Goal: Task Accomplishment & Management: Manage account settings

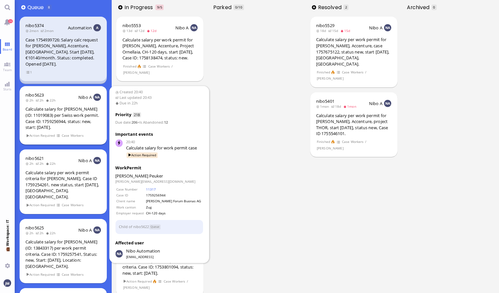
click at [69, 112] on div "Calculate salary for [PERSON_NAME] (ID: 11019083) per Swiss work permit. Case I…" at bounding box center [62, 118] width 75 height 24
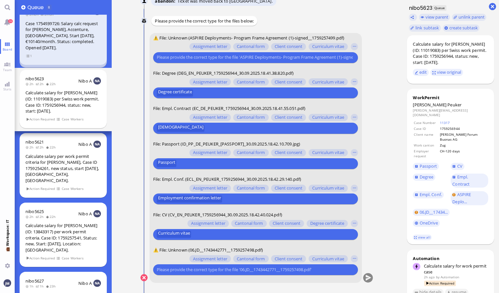
scroll to position [16, 0]
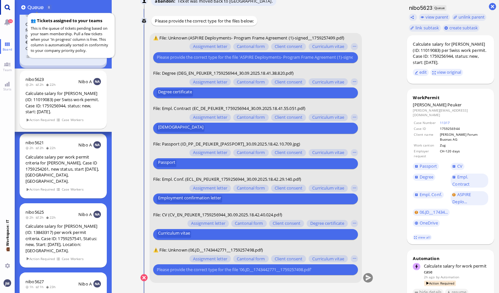
click at [7, 5] on link "Main menu" at bounding box center [7, 7] width 15 height 15
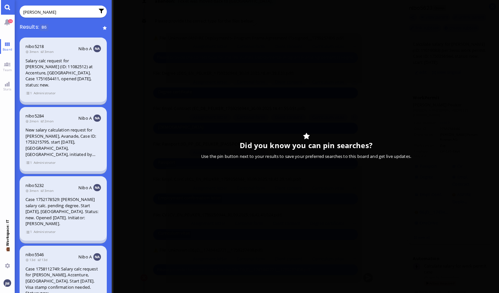
type input "[PERSON_NAME]"
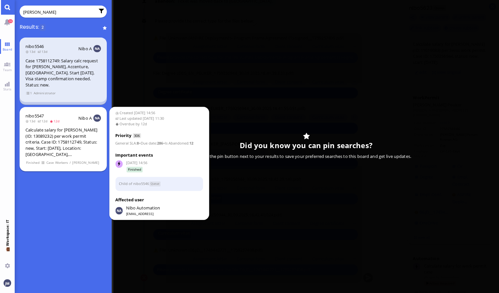
click at [62, 144] on div "Calculate salary for [PERSON_NAME] (ID: 13089232) per work permit criteria. Cas…" at bounding box center [62, 142] width 75 height 30
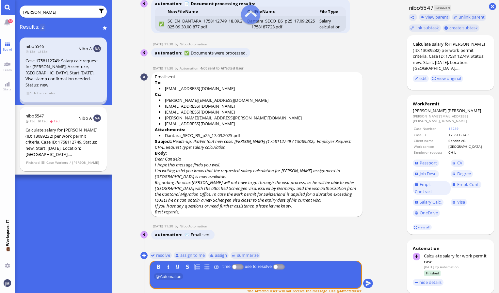
scroll to position [0, 0]
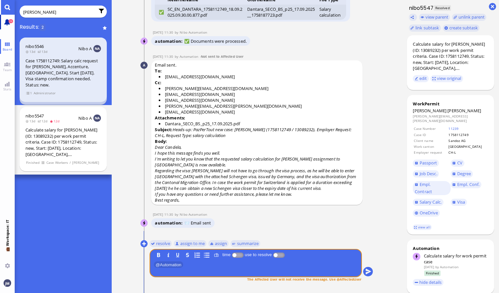
click at [12, 23] on link "26" at bounding box center [7, 22] width 15 height 15
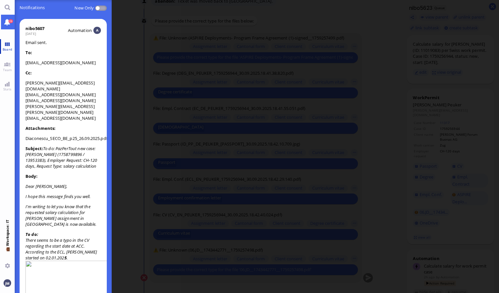
click at [7, 44] on link "Board" at bounding box center [7, 46] width 15 height 15
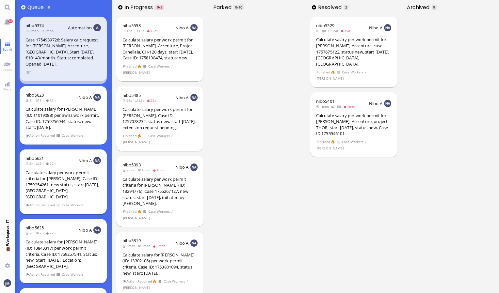
drag, startPoint x: 65, startPoint y: 116, endPoint x: 94, endPoint y: 153, distance: 46.8
click at [65, 116] on div "Calculate salary for [PERSON_NAME] (ID: 11019083) per Swiss work permit. Case I…" at bounding box center [62, 118] width 75 height 24
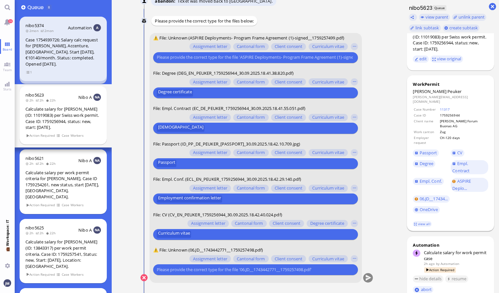
scroll to position [15, 0]
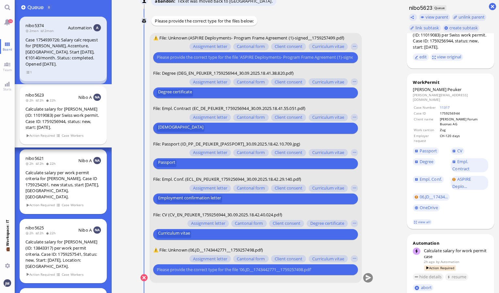
click at [211, 271] on input "text" at bounding box center [255, 269] width 196 height 7
click at [356, 261] on button "button" at bounding box center [354, 258] width 7 height 7
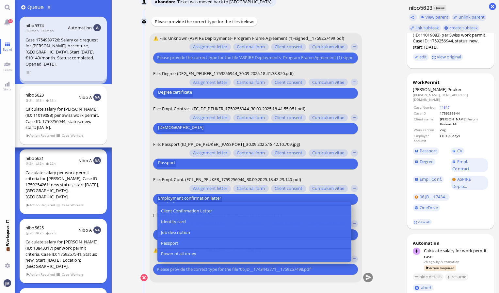
scroll to position [72, 0]
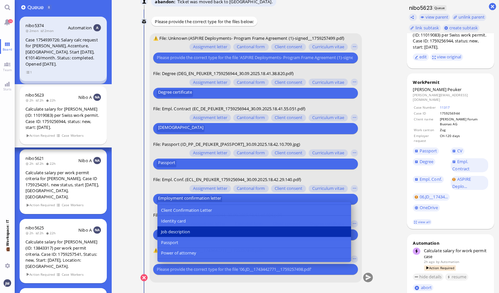
click at [229, 235] on button "Job description" at bounding box center [254, 232] width 194 height 11
click at [191, 230] on button "Job description" at bounding box center [254, 232] width 194 height 11
click at [186, 231] on span "Job description" at bounding box center [175, 232] width 29 height 7
click at [179, 230] on span "Job description" at bounding box center [175, 232] width 29 height 7
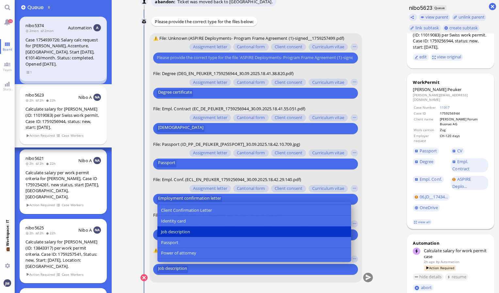
click at [409, 222] on footer "view all" at bounding box center [450, 222] width 87 height 14
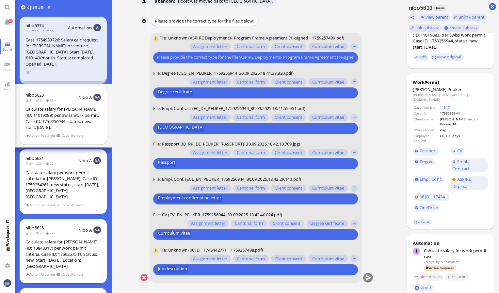
click at [254, 59] on input "text" at bounding box center [255, 57] width 196 height 7
click at [461, 176] on span "ASPIRE Deplo..." at bounding box center [461, 182] width 19 height 13
click at [351, 48] on button "button" at bounding box center [354, 46] width 7 height 7
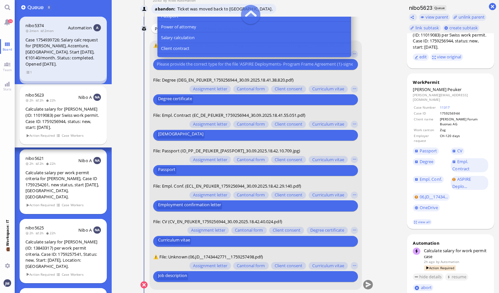
scroll to position [94, 0]
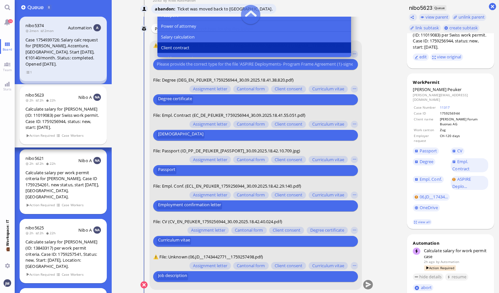
click at [268, 43] on button "Client contract" at bounding box center [254, 48] width 194 height 11
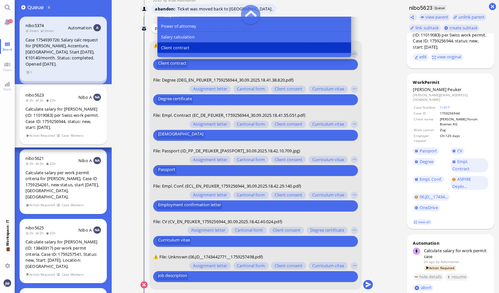
click at [367, 101] on conversation-line "You ⚠️ File: Unknown (ASPIRE Deployments- Program Frame Agreement (1)-signed__1…" at bounding box center [256, 169] width 233 height 258
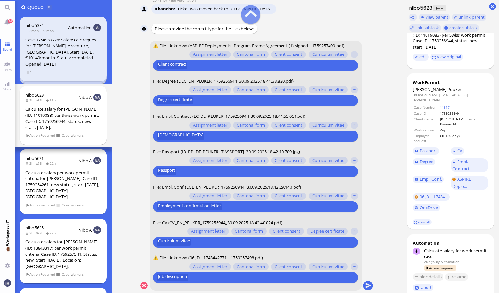
scroll to position [0, 0]
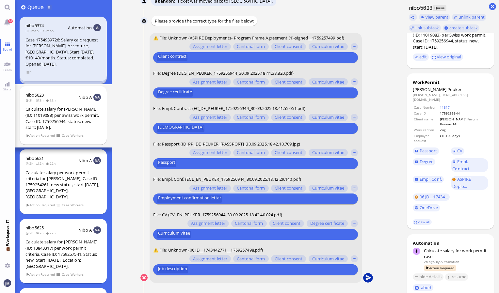
click at [367, 280] on button "submit" at bounding box center [368, 278] width 10 height 10
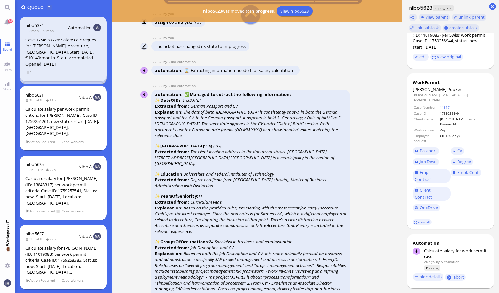
scroll to position [-319, 0]
click at [436, 148] on span "Passport" at bounding box center [429, 151] width 18 height 6
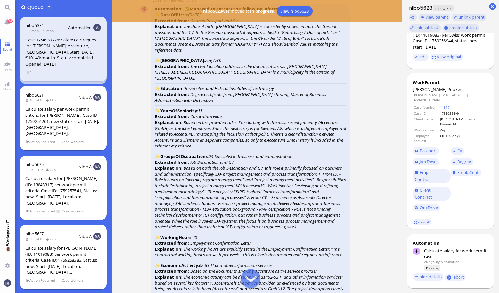
scroll to position [-233, 0]
click at [462, 158] on link "Degree" at bounding box center [462, 161] width 22 height 7
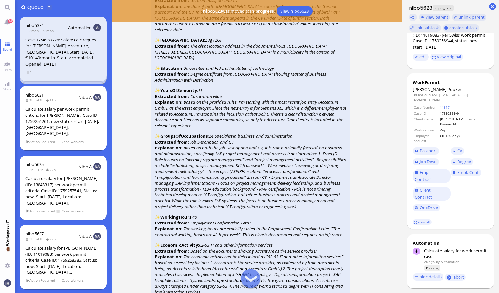
scroll to position [-212, 0]
click at [461, 148] on span "CV" at bounding box center [459, 151] width 5 height 6
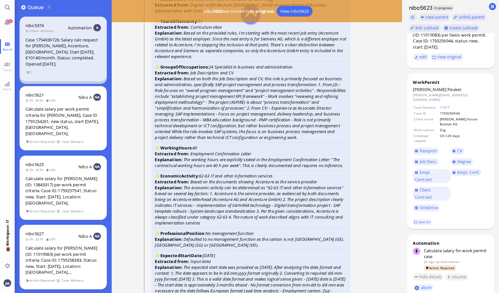
scroll to position [-768, 0]
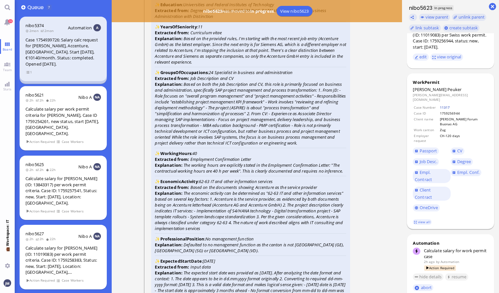
click at [450, 105] on link "11317" at bounding box center [445, 107] width 10 height 5
click at [448, 105] on link "11317" at bounding box center [445, 107] width 10 height 5
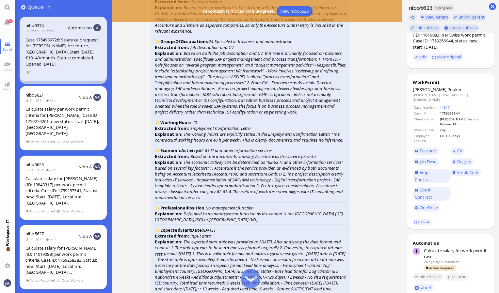
scroll to position [-735, 0]
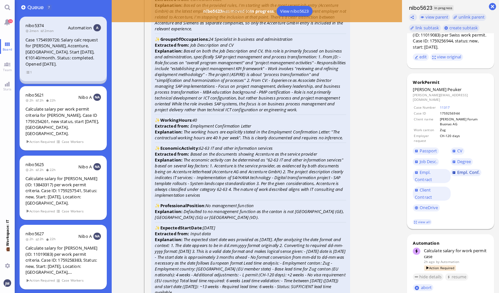
click at [477, 170] on span "Empl. Conf." at bounding box center [468, 173] width 22 height 6
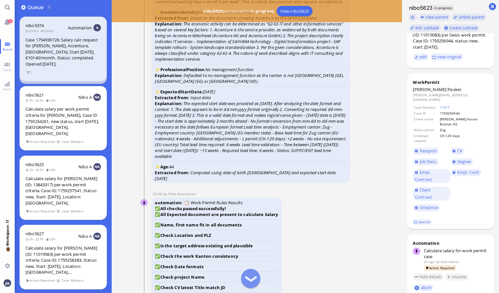
scroll to position [-598, 0]
click at [422, 219] on link "view all" at bounding box center [422, 222] width 19 height 6
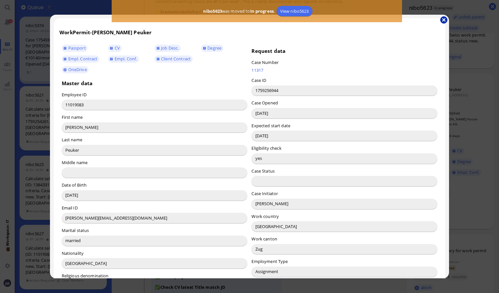
click at [442, 19] on button "button" at bounding box center [443, 19] width 7 height 7
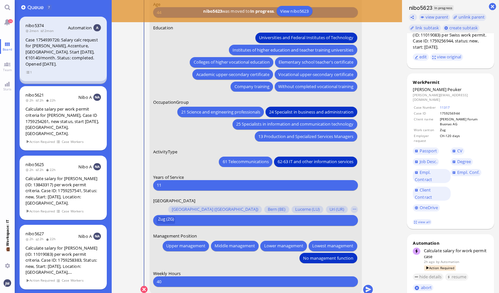
scroll to position [0, 0]
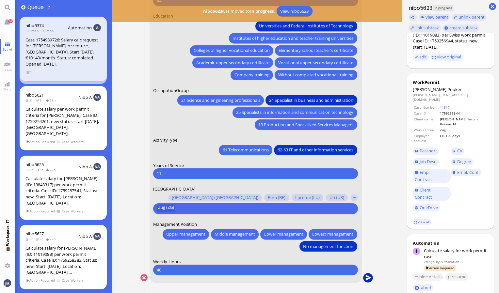
click at [365, 280] on button "submit" at bounding box center [368, 278] width 10 height 10
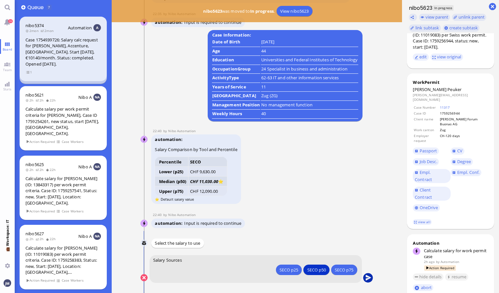
click at [368, 281] on button "submit" at bounding box center [368, 278] width 10 height 10
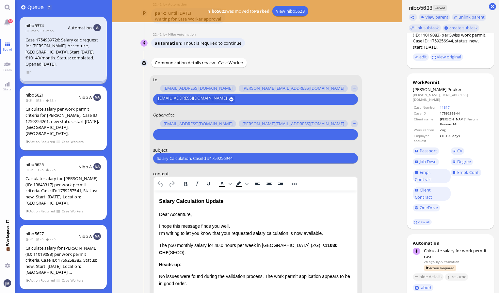
scroll to position [-150, 0]
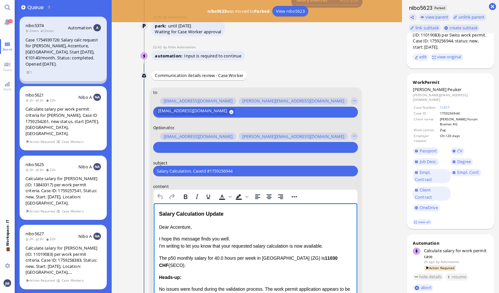
click at [229, 217] on div "Salary Calculation Update" at bounding box center [255, 214] width 193 height 8
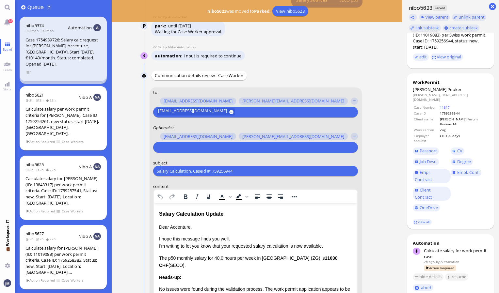
click at [206, 148] on input "text" at bounding box center [255, 147] width 196 height 7
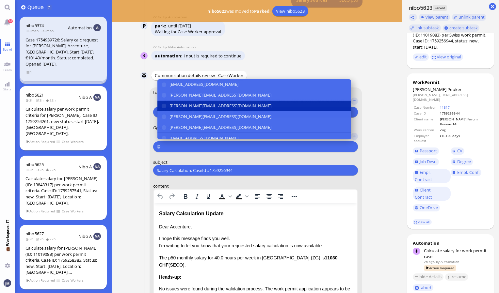
type input "@"
click at [199, 105] on span "[PERSON_NAME][EMAIL_ADDRESS][DOMAIN_NAME]" at bounding box center [221, 106] width 102 height 7
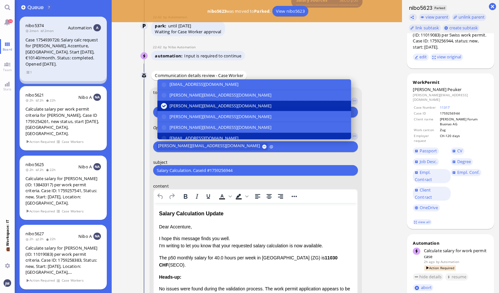
type input "@"
click at [191, 135] on span "[EMAIL_ADDRESS][DOMAIN_NAME]" at bounding box center [204, 138] width 69 height 7
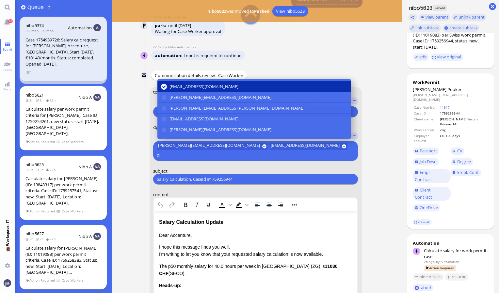
scroll to position [56, 0]
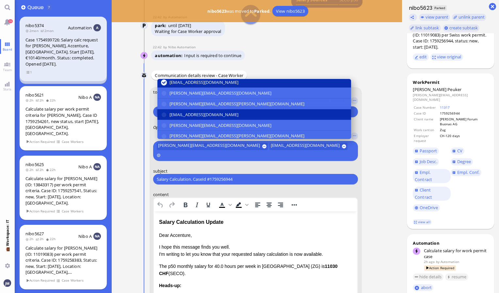
type input "@"
click at [187, 117] on span "[EMAIL_ADDRESS][DOMAIN_NAME]" at bounding box center [204, 114] width 69 height 7
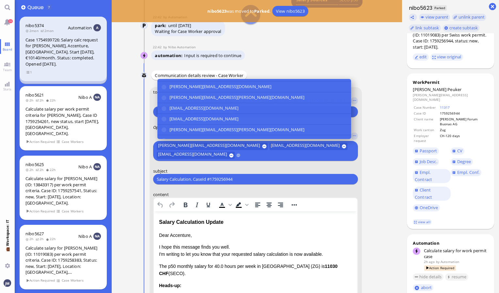
scroll to position [121, 0]
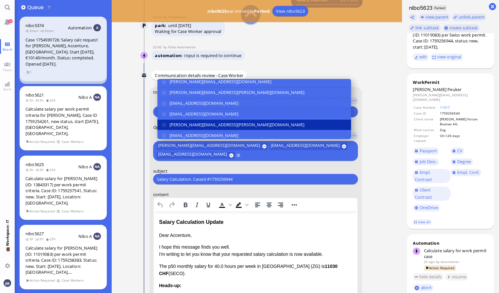
type input "@"
click at [180, 124] on span "[PERSON_NAME][EMAIL_ADDRESS][PERSON_NAME][DOMAIN_NAME]" at bounding box center [237, 124] width 135 height 7
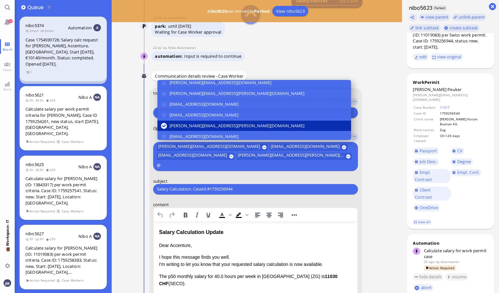
scroll to position [-167, 0]
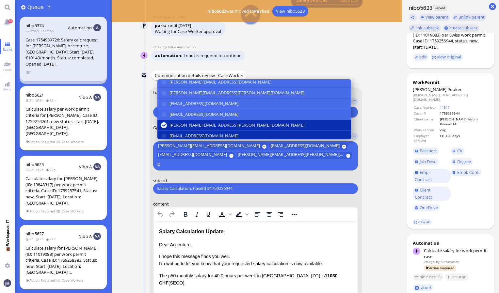
type input "@"
click at [181, 133] on span "[EMAIL_ADDRESS][DOMAIN_NAME]" at bounding box center [204, 136] width 69 height 7
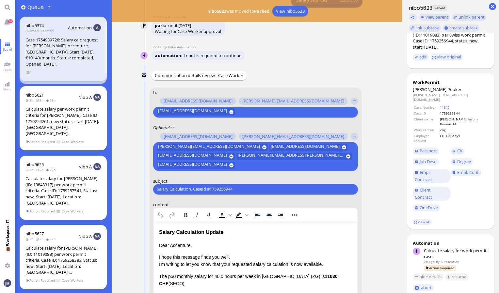
drag, startPoint x: 242, startPoint y: 187, endPoint x: 142, endPoint y: 199, distance: 100.0
click at [142, 199] on conversation-line "You to [PERSON_NAME][EMAIL_ADDRESS][DOMAIN_NAME] [DOMAIN_NAME][EMAIL_ADDRESS][D…" at bounding box center [256, 274] width 233 height 372
paste input "PazPerTout new case: [PERSON_NAME] (1759256944 / 11019083), Employer Request: C…"
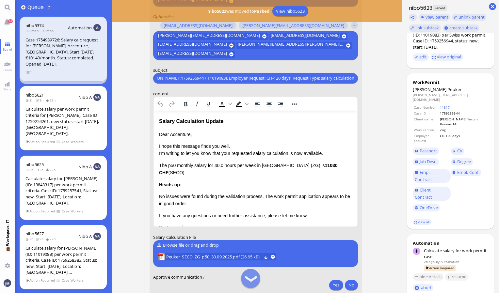
scroll to position [-56, 0]
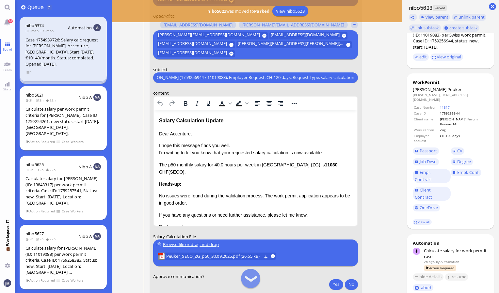
type input "PazPerTout new case: [PERSON_NAME] (1759256944 / 11019083), Employer Request: C…"
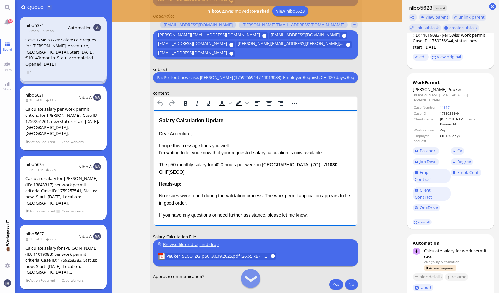
click at [238, 127] on div "Salary Calculation Update Dear Accenture, I hope this message finds you well. I…" at bounding box center [255, 187] width 193 height 142
drag, startPoint x: 231, startPoint y: 121, endPoint x: 151, endPoint y: 118, distance: 80.1
click at [154, 118] on html "Salary Calculation Update Dear Accenture, I hope this message finds you well. I…" at bounding box center [256, 187] width 204 height 155
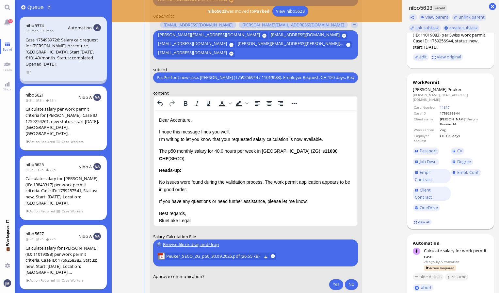
click at [425, 219] on link "view all" at bounding box center [422, 222] width 19 height 6
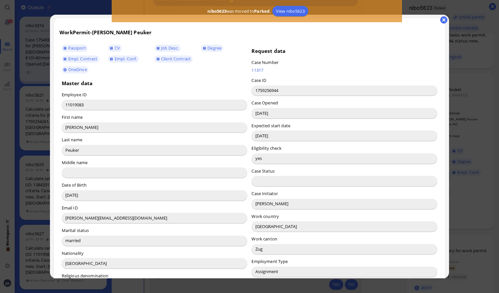
click at [263, 203] on input "[PERSON_NAME]" at bounding box center [344, 204] width 186 height 10
click at [482, 236] on div at bounding box center [249, 146] width 499 height 293
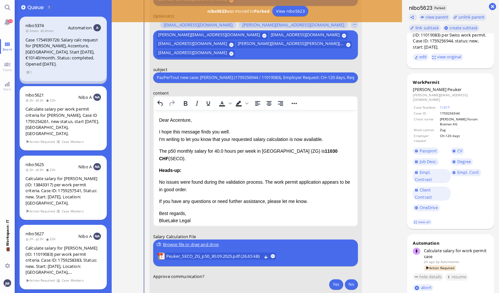
click at [177, 117] on p "Dear Accenture," at bounding box center [255, 119] width 193 height 7
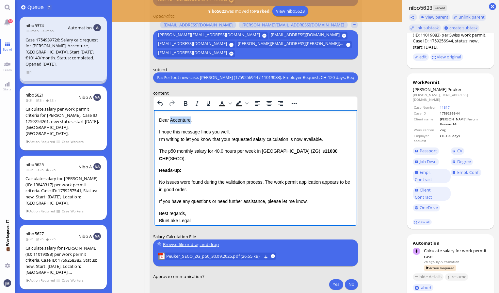
click at [177, 117] on p "Dear Accenture," at bounding box center [255, 119] width 193 height 7
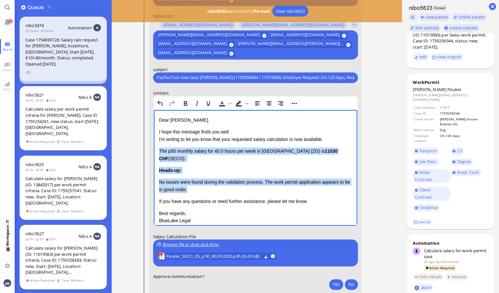
drag, startPoint x: 159, startPoint y: 149, endPoint x: 206, endPoint y: 181, distance: 56.6
click at [206, 181] on div "Dear [PERSON_NAME], I hope this message finds you well. I'm writing to let you …" at bounding box center [255, 173] width 193 height 115
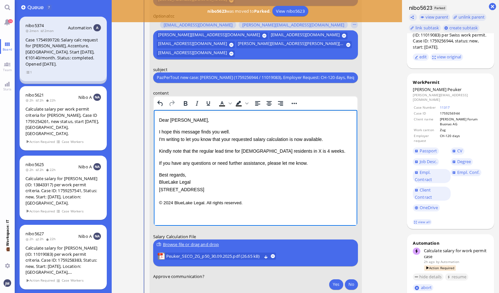
click at [274, 152] on span "Kindly note that the regular lead time for [DEMOGRAPHIC_DATA] residents in X is…" at bounding box center [252, 150] width 186 height 5
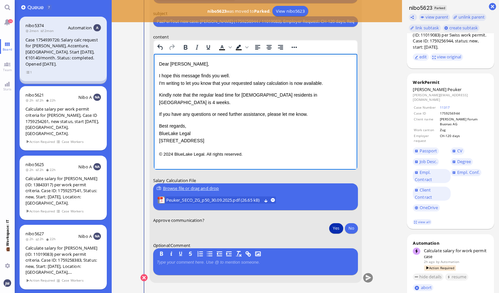
click at [339, 225] on button "Yes" at bounding box center [336, 228] width 14 height 10
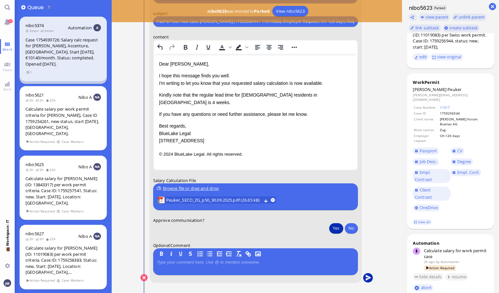
click at [371, 278] on button "submit" at bounding box center [368, 278] width 10 height 10
click at [12, 24] on link "26" at bounding box center [7, 22] width 15 height 15
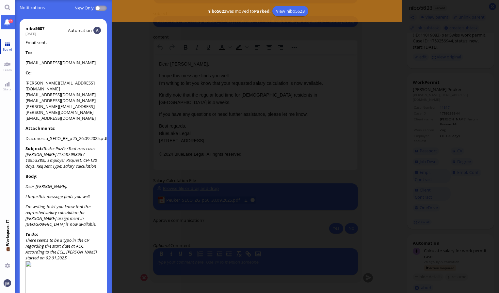
click at [11, 47] on span "Board" at bounding box center [7, 49] width 13 height 5
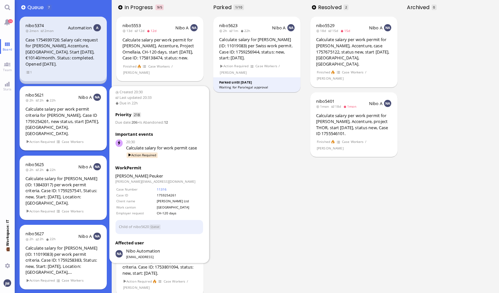
click at [58, 118] on div "Calculate salary per work permit criteria for [PERSON_NAME], Case ID 1759254261…" at bounding box center [62, 121] width 75 height 30
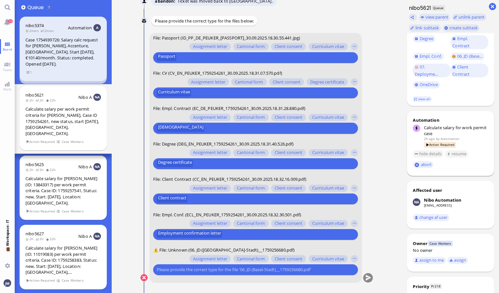
scroll to position [136, 0]
click at [429, 256] on button "assign to me" at bounding box center [429, 259] width 33 height 7
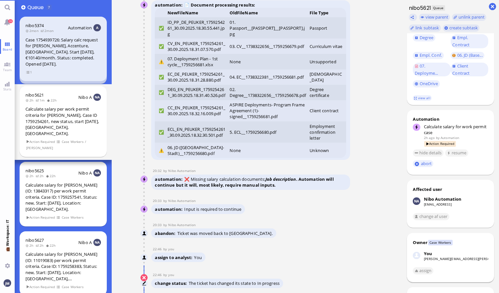
scroll to position [0, 0]
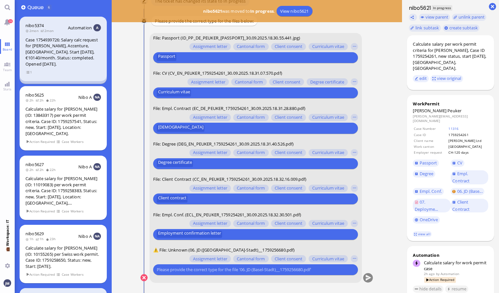
click at [202, 273] on input "text" at bounding box center [255, 269] width 196 height 7
click at [357, 261] on button "button" at bounding box center [354, 258] width 7 height 7
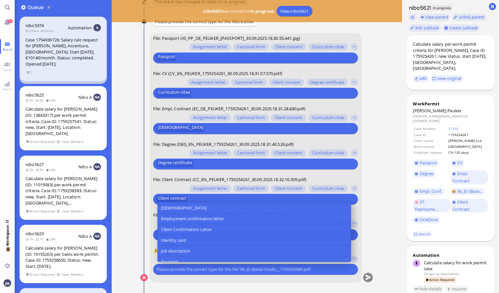
scroll to position [54, 0]
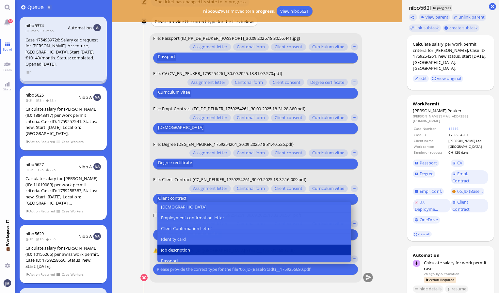
click at [212, 250] on button "Job description" at bounding box center [254, 250] width 194 height 11
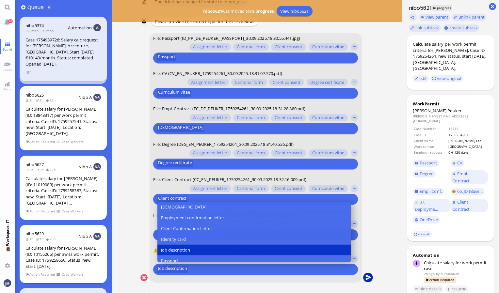
click at [366, 277] on button "submit" at bounding box center [368, 278] width 10 height 10
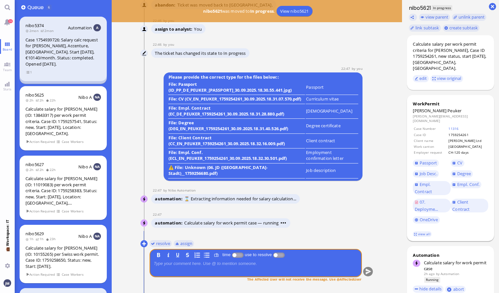
click at [447, 108] on span "Peuker" at bounding box center [454, 111] width 14 height 6
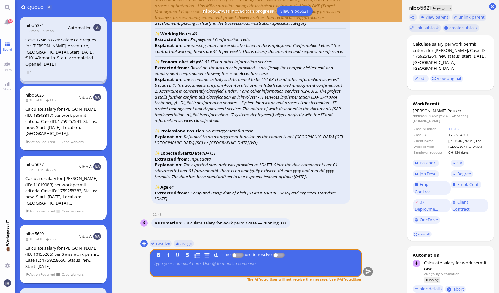
click at [297, 76] on icon "Based on the documents provided - specifically the company letterhead and emplo…" at bounding box center [244, 71] width 179 height 12
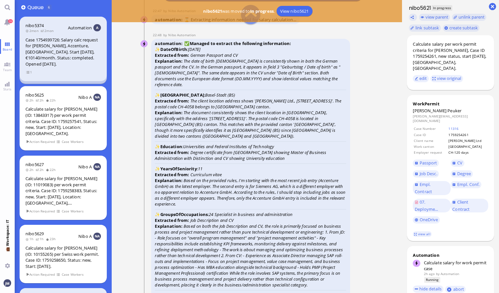
scroll to position [-262, 0]
click at [435, 160] on span "Passport" at bounding box center [429, 163] width 18 height 6
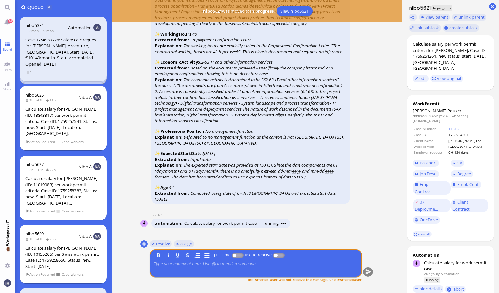
scroll to position [0, 0]
click at [427, 232] on link "view all" at bounding box center [422, 235] width 19 height 6
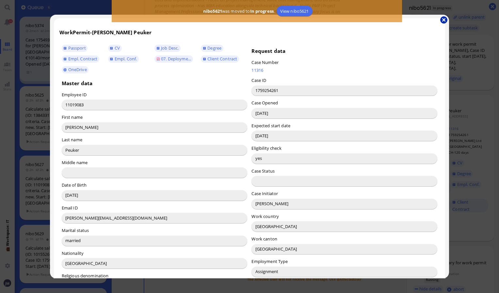
click at [443, 21] on button "button" at bounding box center [443, 19] width 7 height 7
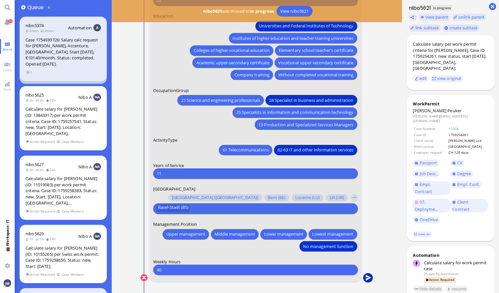
click at [367, 278] on button "submit" at bounding box center [368, 278] width 10 height 10
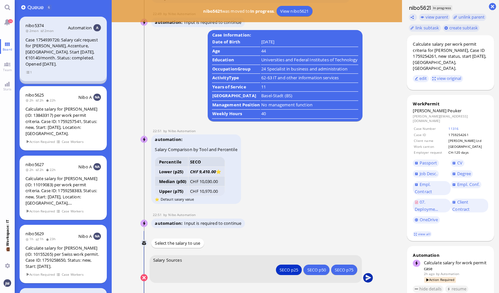
click at [367, 277] on button "submit" at bounding box center [368, 278] width 10 height 10
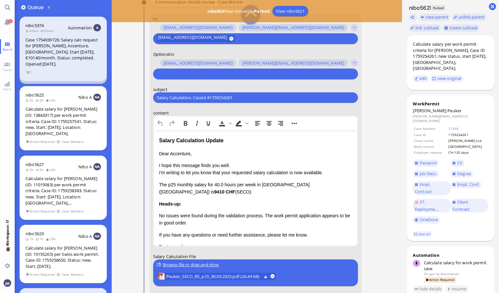
scroll to position [-81, 0]
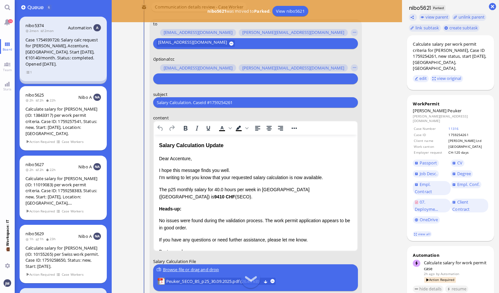
drag, startPoint x: 247, startPoint y: 103, endPoint x: 130, endPoint y: 88, distance: 118.2
click at [130, 88] on nitautoscroll "20:30 by Automation Automation Calculate eligible salary for work permit 20:30 …" at bounding box center [257, 146] width 259 height 293
paste input "PazPerTout new case: [PERSON_NAME] (1759254261 / 11019083), Employer Request: C…"
type input "PazPerTout new case: [PERSON_NAME] (1759254261 / 11019083), Employer Request: C…"
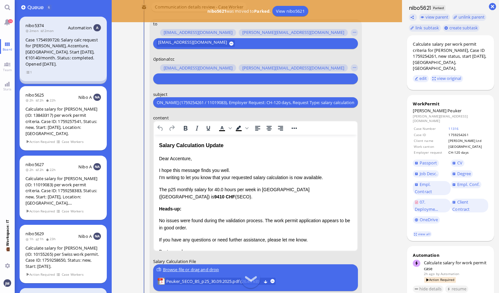
click at [186, 78] on input "text" at bounding box center [255, 78] width 196 height 7
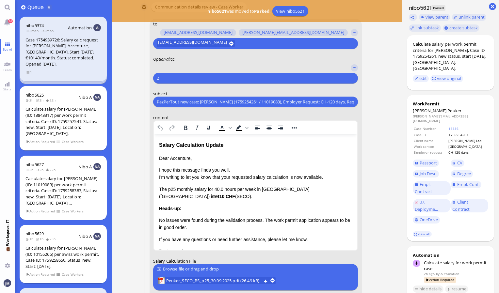
type input "2"
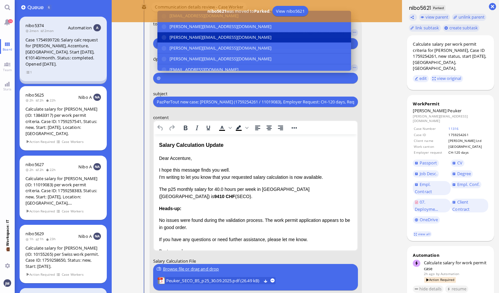
type input "@"
click at [187, 39] on span "[PERSON_NAME][EMAIL_ADDRESS][DOMAIN_NAME]" at bounding box center [221, 37] width 102 height 7
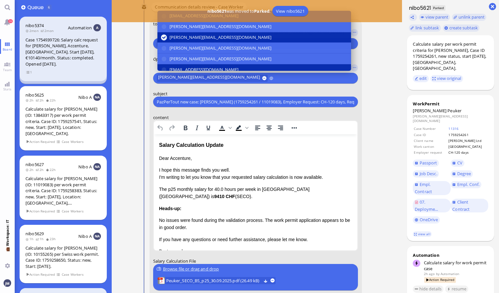
type input "@"
click at [193, 66] on span "[EMAIL_ADDRESS][DOMAIN_NAME]" at bounding box center [204, 69] width 69 height 7
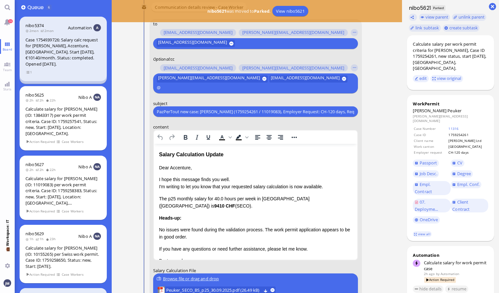
scroll to position [-89, 0]
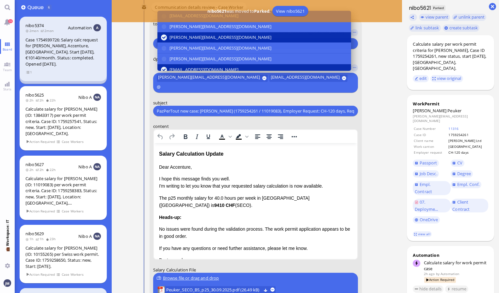
type input "@"
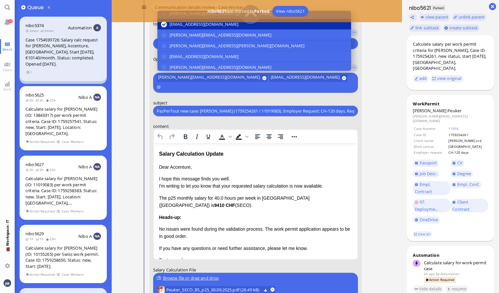
scroll to position [45, 0]
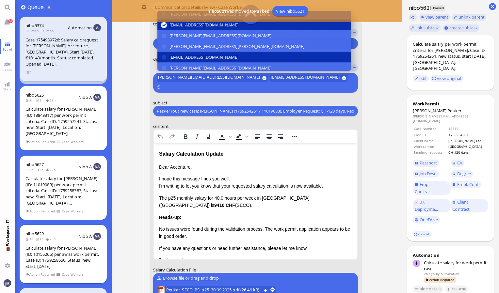
drag, startPoint x: 193, startPoint y: 66, endPoint x: 179, endPoint y: 54, distance: 17.8
click at [179, 54] on span "[EMAIL_ADDRESS][DOMAIN_NAME]" at bounding box center [204, 57] width 69 height 7
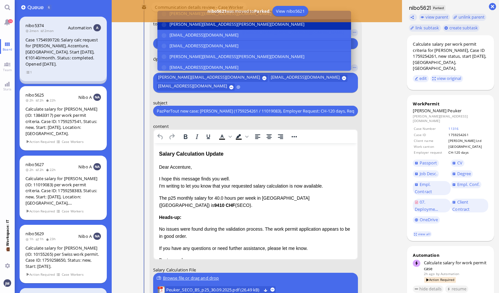
scroll to position [120, 0]
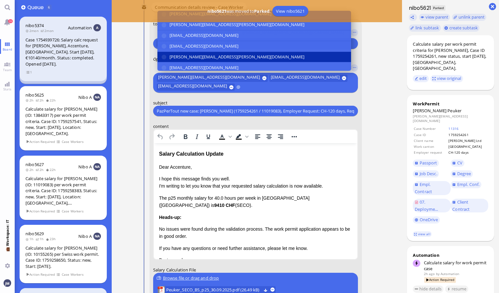
type input "@"
click at [222, 56] on span "[PERSON_NAME][EMAIL_ADDRESS][PERSON_NAME][DOMAIN_NAME]" at bounding box center [237, 57] width 135 height 7
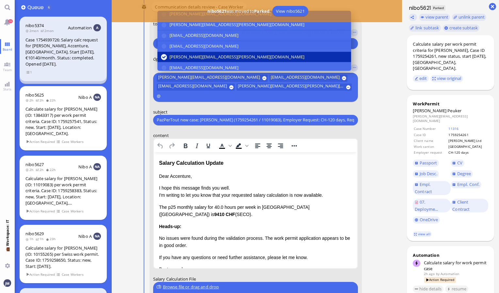
type input "@"
click at [222, 56] on span "[PERSON_NAME][EMAIL_ADDRESS][PERSON_NAME][DOMAIN_NAME]" at bounding box center [237, 57] width 135 height 7
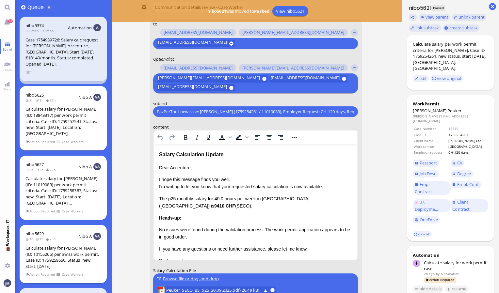
drag, startPoint x: 222, startPoint y: 56, endPoint x: 190, endPoint y: 99, distance: 53.7
click at [190, 99] on form "to [PERSON_NAME][EMAIL_ADDRESS][DOMAIN_NAME] [DOMAIN_NAME][EMAIL_ADDRESS][DOMAI…" at bounding box center [256, 196] width 212 height 355
click at [250, 86] on input "text" at bounding box center [294, 88] width 116 height 7
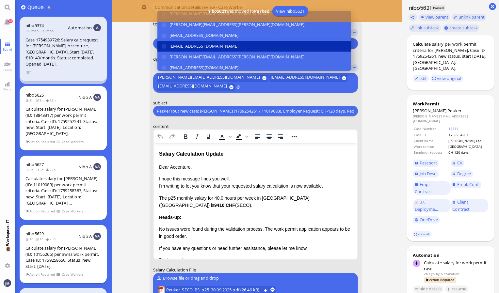
scroll to position [121, 0]
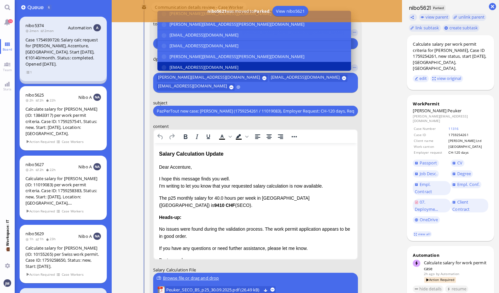
type input "@"
click at [206, 64] on span "[EMAIL_ADDRESS][DOMAIN_NAME]" at bounding box center [204, 67] width 69 height 7
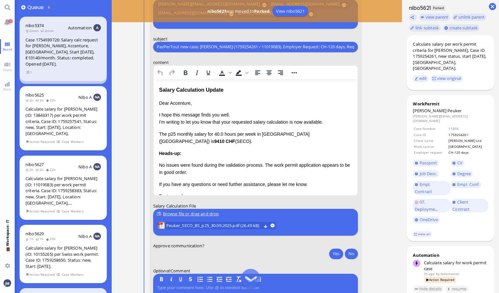
scroll to position [-25, 0]
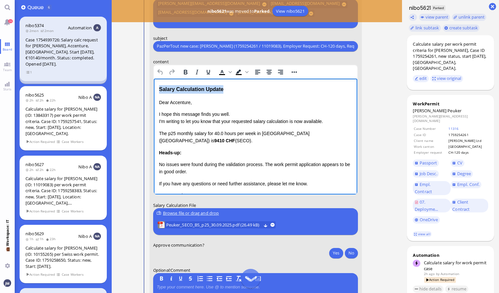
drag, startPoint x: 229, startPoint y: 91, endPoint x: 152, endPoint y: 86, distance: 77.2
click at [154, 86] on html "Salary Calculation Update Dear Accenture, I hope this message finds you well. I…" at bounding box center [256, 155] width 204 height 155
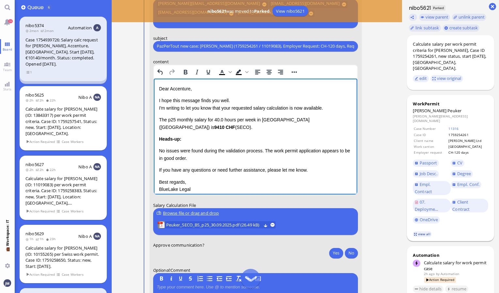
click at [424, 232] on link "view all" at bounding box center [422, 235] width 19 height 6
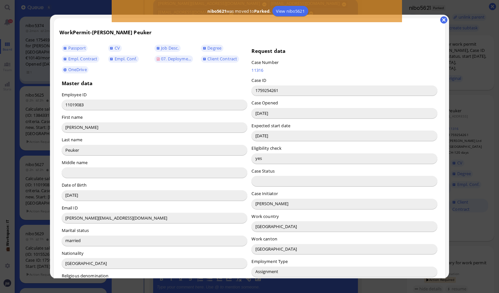
click at [261, 205] on input "[PERSON_NAME]" at bounding box center [344, 204] width 186 height 10
click at [441, 19] on button "button" at bounding box center [443, 19] width 7 height 7
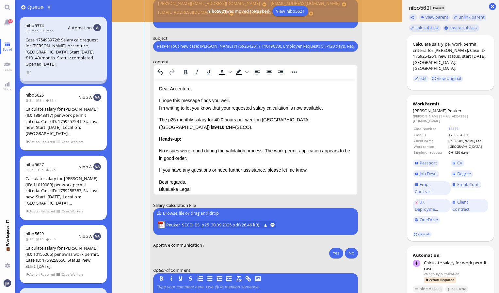
click at [177, 91] on p "Dear Accenture," at bounding box center [255, 88] width 193 height 7
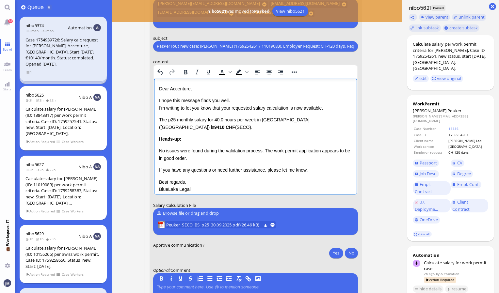
click at [177, 91] on p "Dear Accenture," at bounding box center [255, 88] width 193 height 7
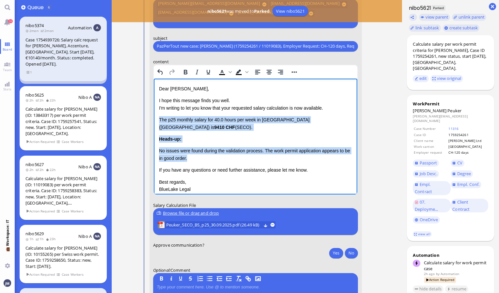
drag, startPoint x: 159, startPoint y: 121, endPoint x: 200, endPoint y: 158, distance: 55.7
click at [200, 158] on div "Dear [PERSON_NAME], I hope this message finds you well. I'm writing to let you …" at bounding box center [255, 142] width 193 height 115
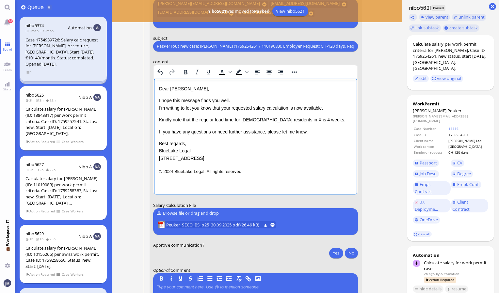
click at [274, 120] on p "Kindly note that the regular lead time for [DEMOGRAPHIC_DATA] residents in X is…" at bounding box center [255, 119] width 193 height 7
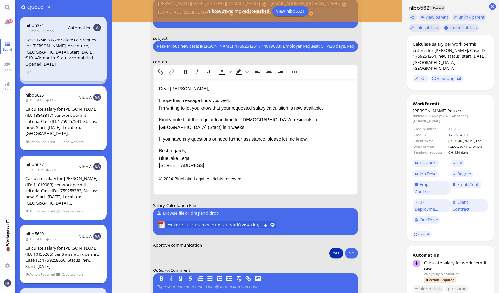
click at [336, 256] on button "Yes" at bounding box center [336, 253] width 14 height 10
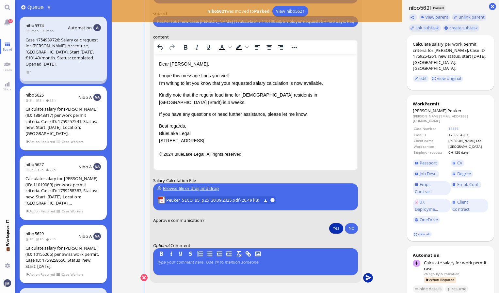
click at [369, 276] on button "submit" at bounding box center [368, 278] width 10 height 10
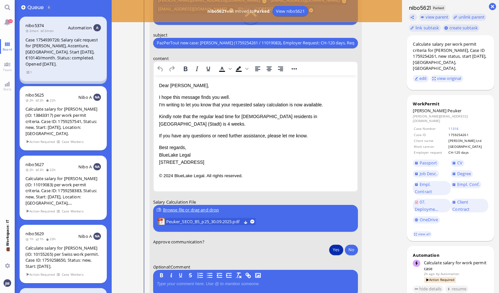
scroll to position [-22, 0]
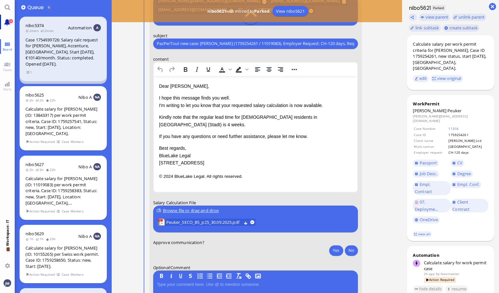
click at [12, 20] on span "26" at bounding box center [10, 21] width 5 height 4
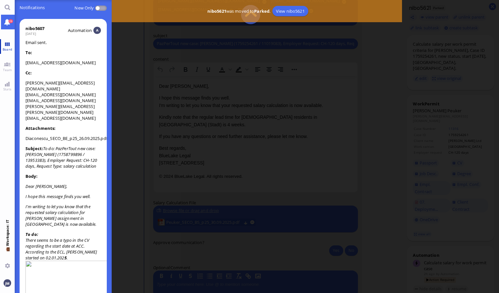
click at [9, 48] on span "Board" at bounding box center [7, 49] width 13 height 5
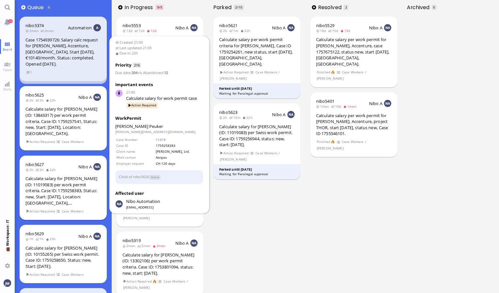
click at [57, 176] on div "Calculate salary for [PERSON_NAME] (ID: 11019083) per work permit criteria. Cas…" at bounding box center [62, 191] width 75 height 30
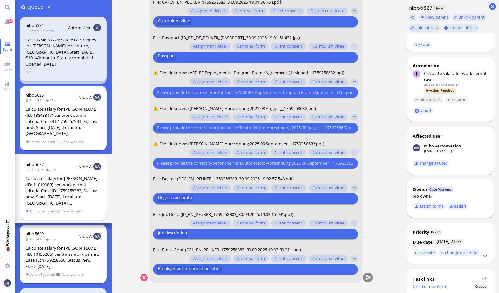
scroll to position [208, 0]
click at [432, 202] on button "assign to me" at bounding box center [429, 205] width 33 height 7
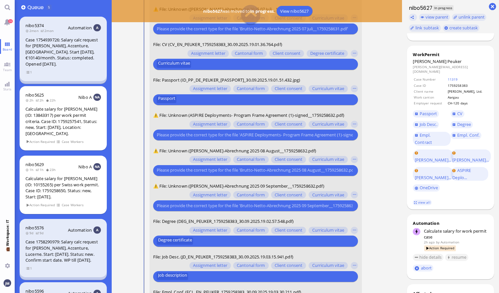
scroll to position [-43, 0]
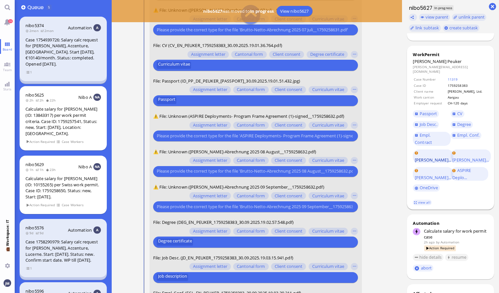
click at [441, 157] on span "[PERSON_NAME]..." at bounding box center [433, 160] width 37 height 6
click at [353, 161] on button "button" at bounding box center [354, 160] width 7 height 7
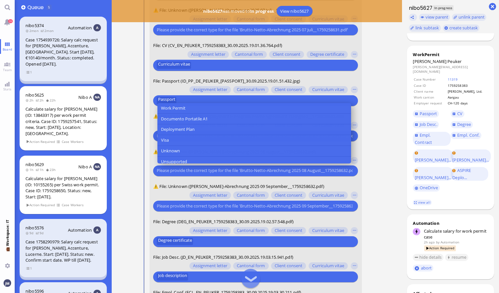
scroll to position [174, 0]
click at [307, 148] on button "Unknown" at bounding box center [254, 150] width 194 height 11
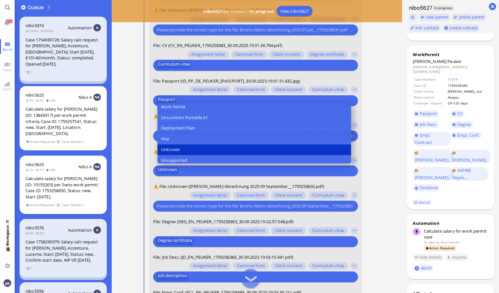
click at [253, 209] on input "text" at bounding box center [255, 206] width 196 height 7
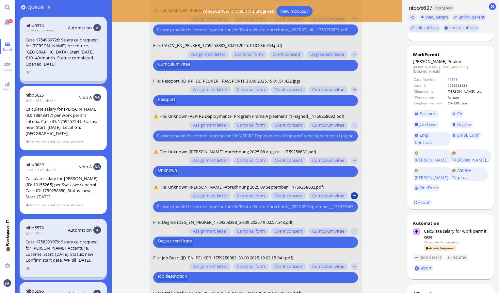
click at [353, 195] on button "button" at bounding box center [354, 196] width 7 height 7
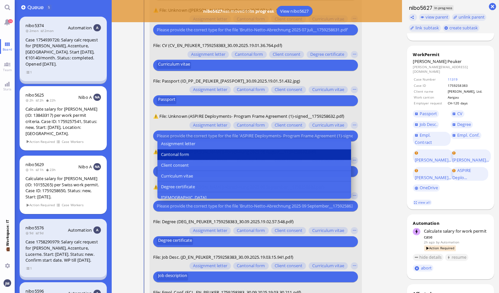
scroll to position [174, 0]
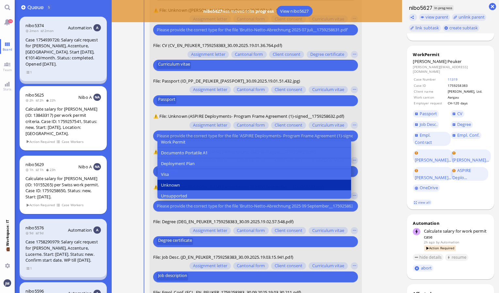
click at [237, 187] on button "Unknown" at bounding box center [254, 185] width 194 height 11
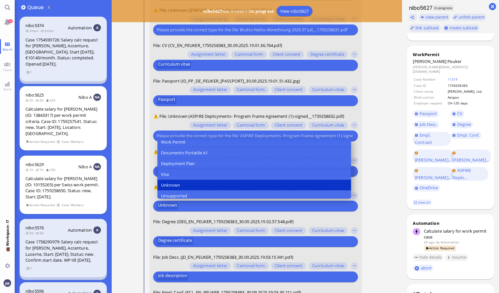
click at [377, 222] on nitautoscroll "21:00 by Automation Automation Calculate eligible salary for work permit 21:00 …" at bounding box center [257, 146] width 259 height 293
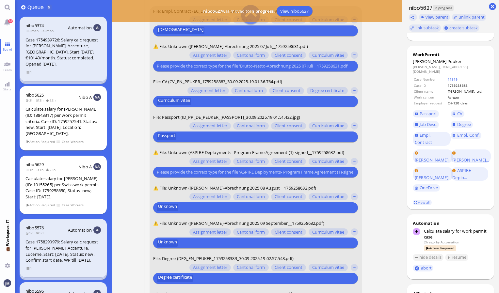
scroll to position [-85, 0]
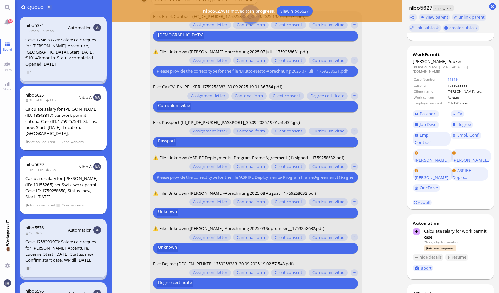
click at [256, 176] on input "text" at bounding box center [255, 177] width 196 height 7
click at [353, 167] on button "button" at bounding box center [354, 166] width 7 height 7
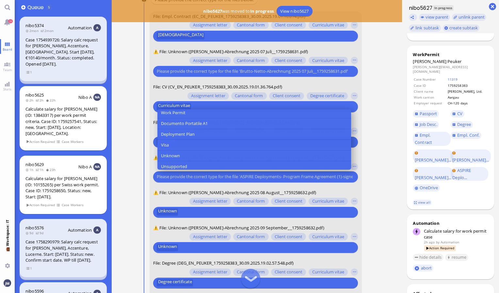
scroll to position [0, 0]
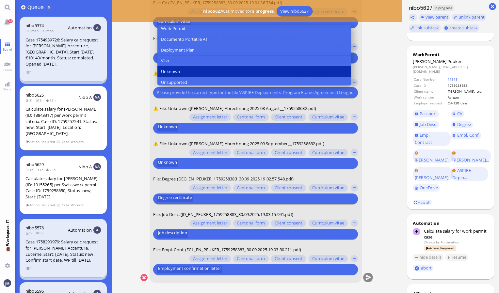
click at [226, 73] on button "Unknown" at bounding box center [254, 72] width 194 height 11
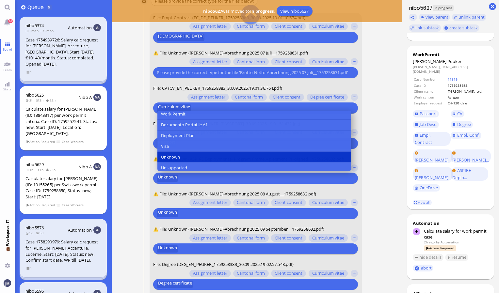
click at [382, 154] on nitautoscroll "21:00 by Automation Automation Calculate eligible salary for work permit 21:00 …" at bounding box center [257, 146] width 259 height 293
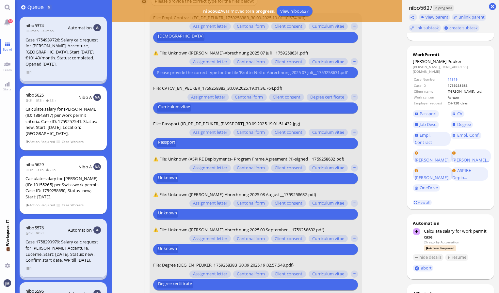
scroll to position [-86, 0]
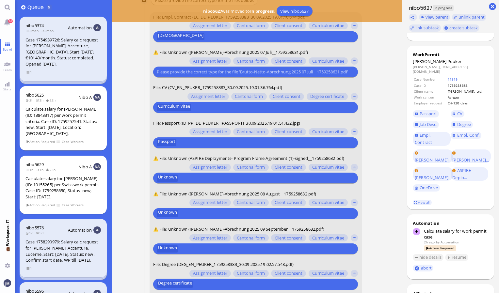
click at [186, 179] on input "text" at bounding box center [266, 178] width 173 height 7
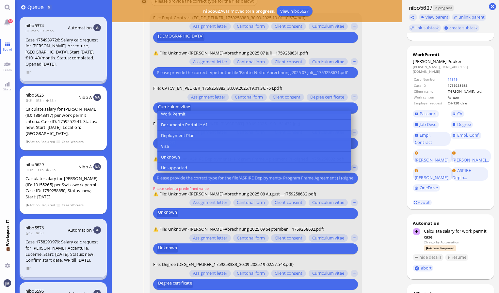
click at [186, 179] on input "text" at bounding box center [255, 178] width 196 height 7
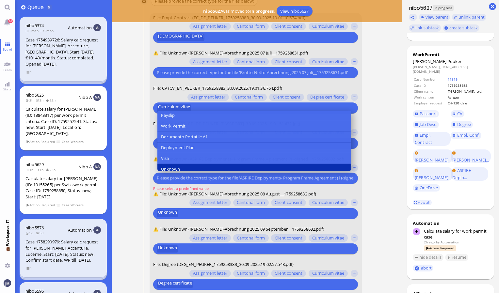
scroll to position [161, 0]
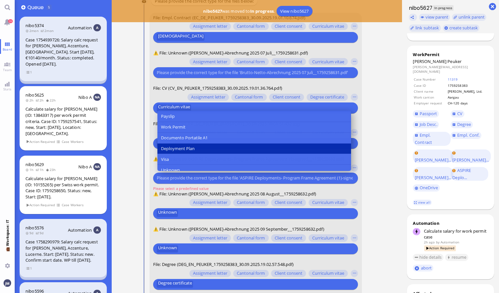
click at [194, 149] on span "Deployment Plan" at bounding box center [178, 148] width 34 height 7
click at [164, 148] on span "Deployment Plan" at bounding box center [178, 148] width 34 height 7
click at [176, 147] on span "Deployment Plan" at bounding box center [178, 148] width 34 height 7
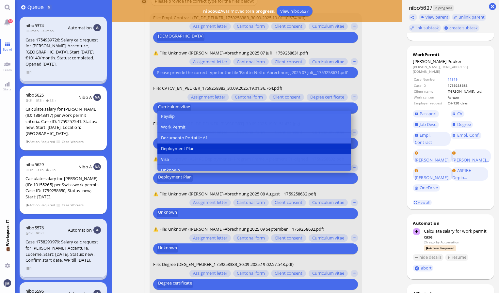
click at [376, 155] on nitautoscroll "21:00 by Automation Automation Calculate eligible salary for work permit 21:00 …" at bounding box center [257, 146] width 259 height 293
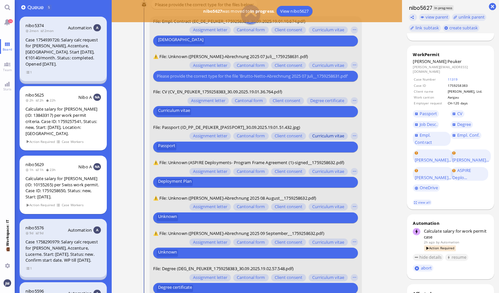
scroll to position [-90, 0]
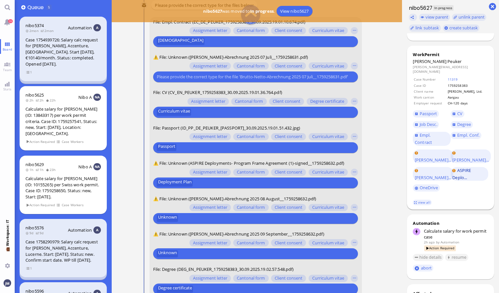
click at [463, 168] on span "ASPIRE Deplo..." at bounding box center [461, 174] width 19 height 13
click at [255, 186] on input "text" at bounding box center [274, 182] width 158 height 7
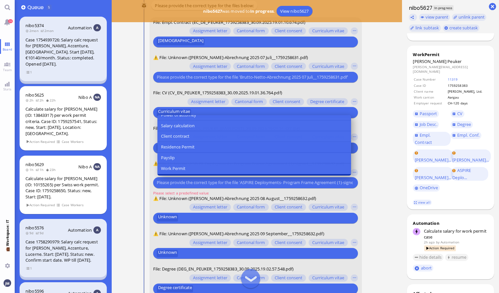
scroll to position [123, 0]
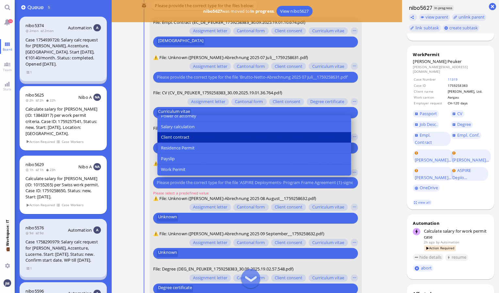
click at [236, 136] on button "Client contract" at bounding box center [254, 137] width 194 height 11
click at [334, 135] on button "Client contract" at bounding box center [254, 137] width 194 height 11
click at [321, 137] on button "Client contract" at bounding box center [254, 137] width 194 height 11
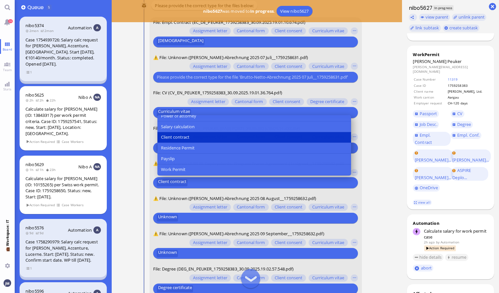
click at [381, 153] on nitautoscroll "21:00 by Automation Automation Calculate eligible salary for work permit 21:00 …" at bounding box center [257, 146] width 259 height 293
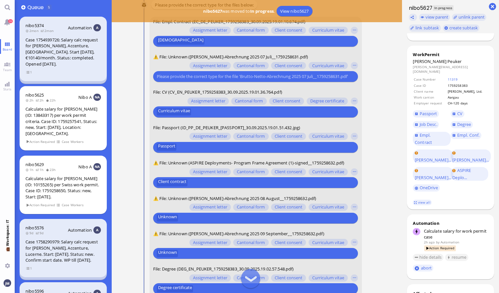
scroll to position [-90, 0]
click at [253, 77] on input "text" at bounding box center [255, 76] width 196 height 7
click at [352, 65] on button "button" at bounding box center [354, 66] width 7 height 7
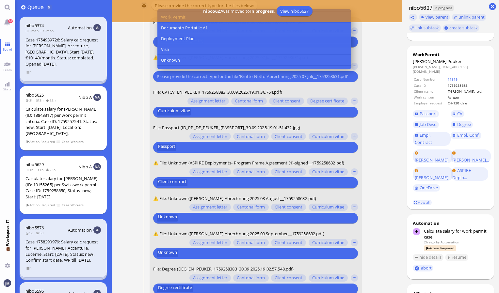
scroll to position [174, 0]
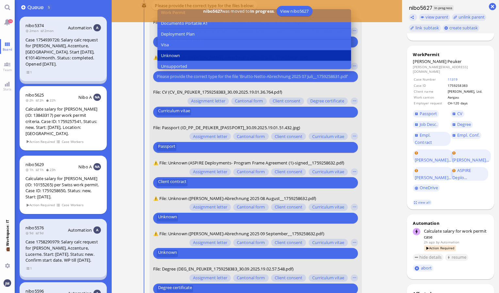
click at [271, 53] on button "Unknown" at bounding box center [254, 55] width 194 height 11
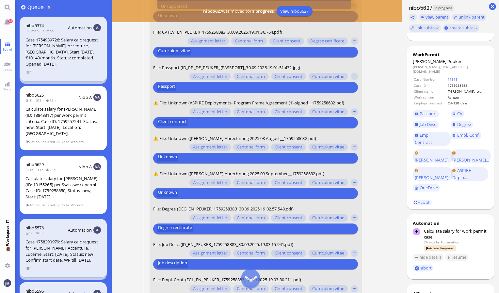
scroll to position [0, 0]
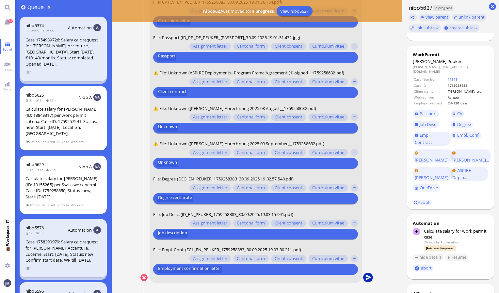
click at [365, 279] on button "submit" at bounding box center [368, 278] width 10 height 10
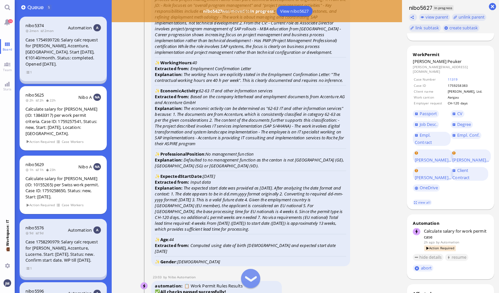
scroll to position [-680, 0]
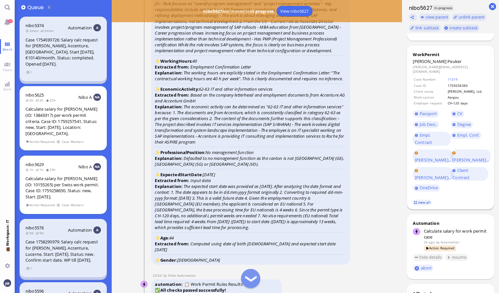
click at [425, 200] on link "view all" at bounding box center [422, 203] width 19 height 6
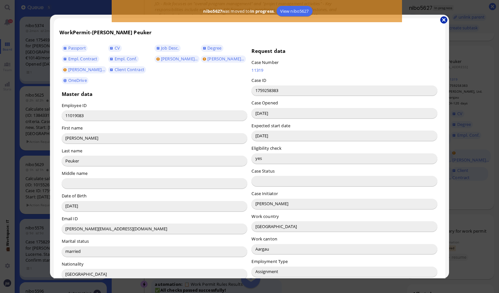
click at [444, 22] on button "button" at bounding box center [443, 19] width 7 height 7
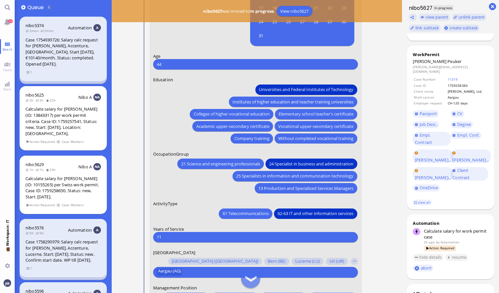
scroll to position [0, 0]
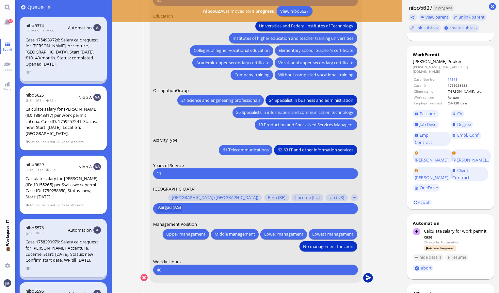
click at [368, 278] on button "submit" at bounding box center [368, 278] width 10 height 10
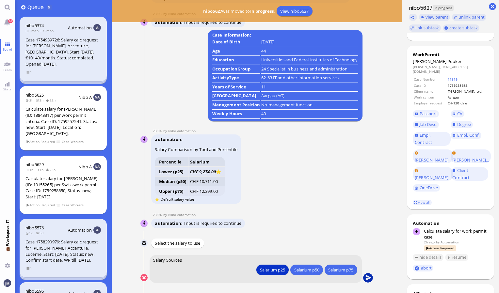
click at [366, 278] on button "submit" at bounding box center [368, 278] width 10 height 10
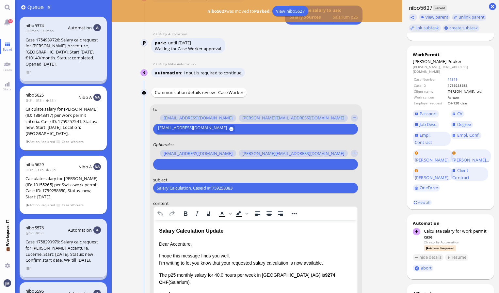
scroll to position [-167, 0]
drag, startPoint x: 242, startPoint y: 189, endPoint x: 127, endPoint y: 193, distance: 115.0
click at [128, 193] on nitautoscroll "21:00 by Automation Automation Calculate eligible salary for work permit 21:00 …" at bounding box center [257, 146] width 259 height 293
paste input "PazPerTout new case: [PERSON_NAME] (1759258383 / 11019083), Employer Request: C…"
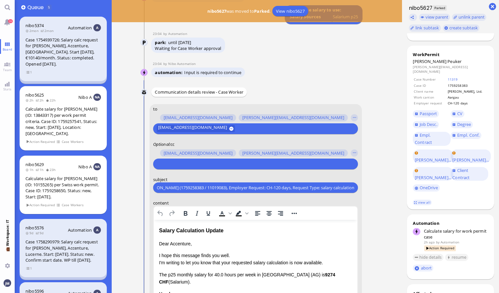
type input "PazPerTout new case: [PERSON_NAME] (1759258383 / 11019083), Employer Request: C…"
click at [167, 165] on input "text" at bounding box center [255, 164] width 196 height 7
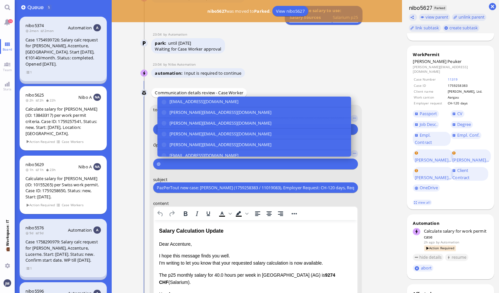
scroll to position [-166, 0]
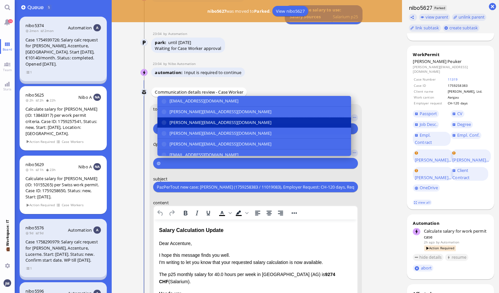
type input "@"
click at [195, 123] on span "[PERSON_NAME][EMAIL_ADDRESS][DOMAIN_NAME]" at bounding box center [221, 122] width 102 height 7
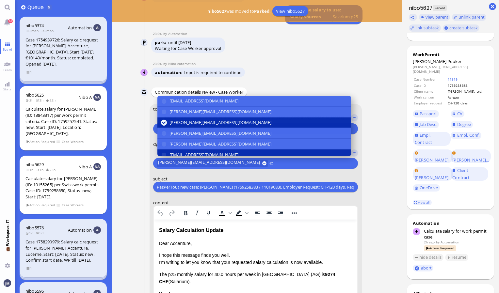
type input "@"
click at [206, 152] on span "[EMAIL_ADDRESS][DOMAIN_NAME]" at bounding box center [204, 155] width 69 height 7
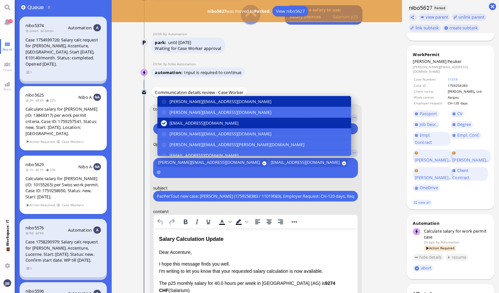
scroll to position [51, 0]
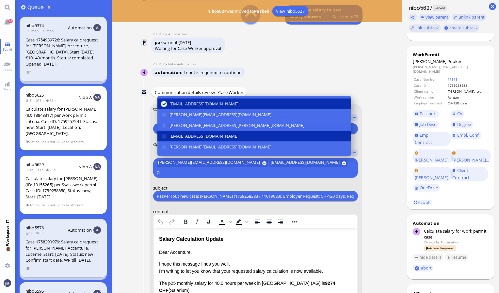
type input "@"
click at [212, 136] on span "[EMAIL_ADDRESS][DOMAIN_NAME]" at bounding box center [204, 136] width 69 height 7
type input "@"
click at [212, 136] on span "[EMAIL_ADDRESS][DOMAIN_NAME]" at bounding box center [204, 136] width 69 height 7
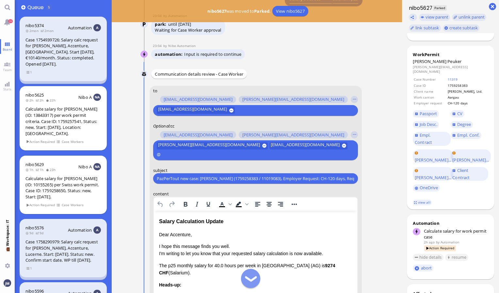
scroll to position [-156, 0]
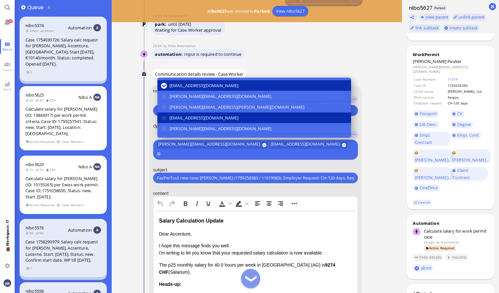
type input "@"
click at [261, 119] on button "[EMAIL_ADDRESS][DOMAIN_NAME]" at bounding box center [254, 118] width 194 height 11
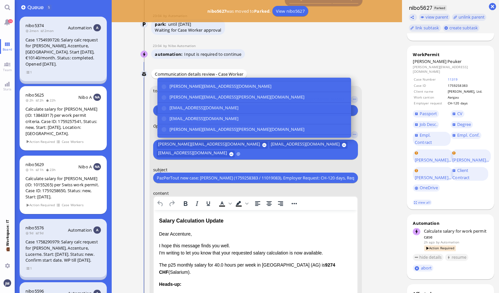
scroll to position [121, 0]
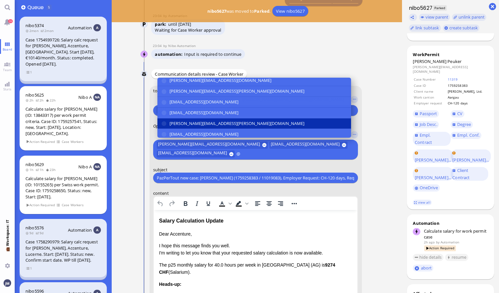
type input "@"
click at [261, 124] on button "[PERSON_NAME][EMAIL_ADDRESS][PERSON_NAME][DOMAIN_NAME]" at bounding box center [254, 124] width 194 height 11
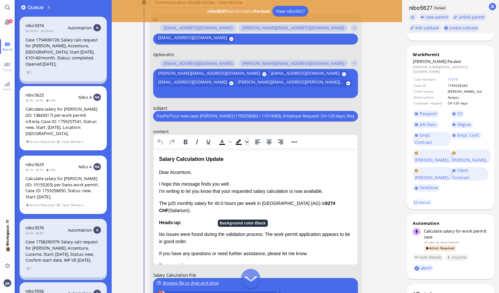
scroll to position [-88, 0]
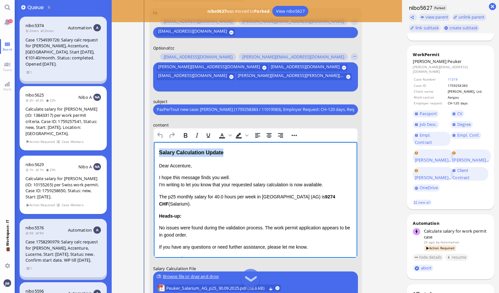
drag, startPoint x: 228, startPoint y: 155, endPoint x: 146, endPoint y: 149, distance: 82.2
click at [154, 149] on html "Salary Calculation Update Dear Accenture, I hope this message finds you well. I…" at bounding box center [256, 219] width 204 height 155
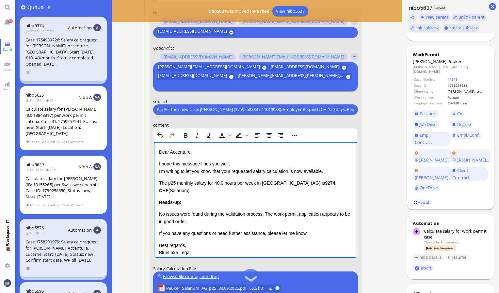
click at [419, 200] on link "view all" at bounding box center [422, 203] width 19 height 6
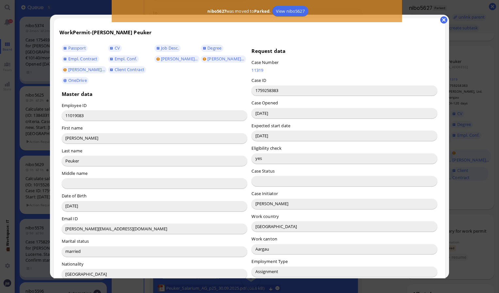
click at [264, 203] on input "[PERSON_NAME]" at bounding box center [344, 204] width 186 height 10
click at [443, 20] on button "button" at bounding box center [443, 19] width 7 height 7
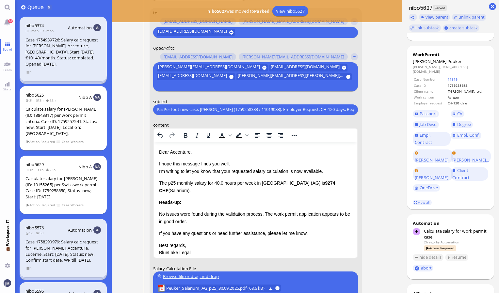
click at [178, 153] on p "Dear Accenture," at bounding box center [255, 151] width 193 height 7
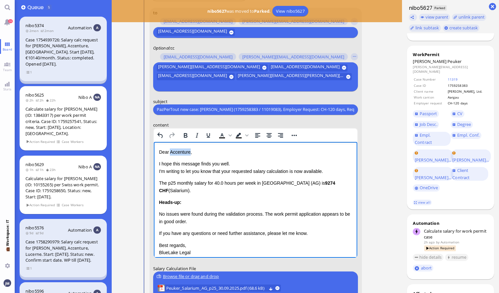
click at [178, 153] on p "Dear Accenture," at bounding box center [255, 151] width 193 height 7
drag, startPoint x: 158, startPoint y: 183, endPoint x: 185, endPoint y: 204, distance: 33.9
click at [185, 204] on html "Dear [PERSON_NAME], I hope this message finds you well. I'm writing to let you …" at bounding box center [256, 213] width 204 height 142
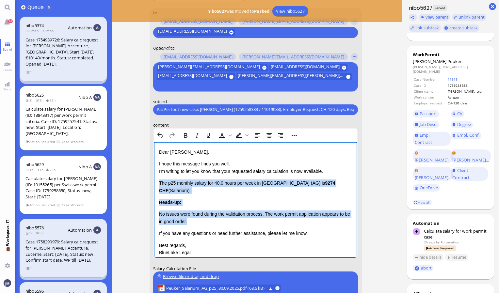
drag, startPoint x: 199, startPoint y: 221, endPoint x: 151, endPoint y: 185, distance: 61.1
click at [154, 185] on html "Dear [PERSON_NAME], I hope this message finds you well. I'm writing to let you …" at bounding box center [256, 213] width 204 height 142
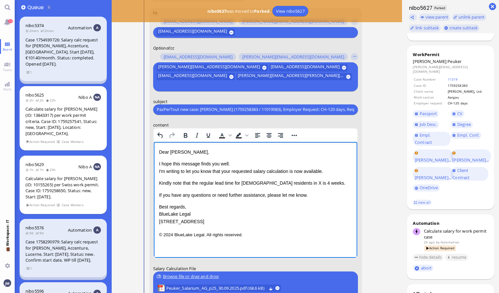
click at [273, 184] on p "Kindly note that the regular lead time for [DEMOGRAPHIC_DATA] residents in X is…" at bounding box center [255, 182] width 193 height 7
click at [274, 184] on p "Kindly note that the regular lead time for [DEMOGRAPHIC_DATA] residents in X is…" at bounding box center [255, 182] width 193 height 7
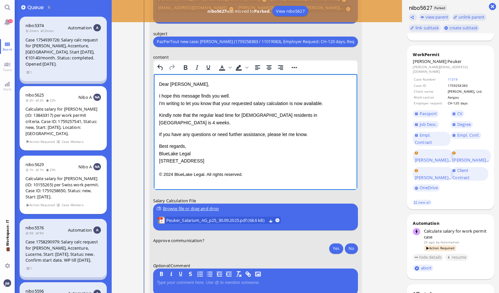
scroll to position [0, 0]
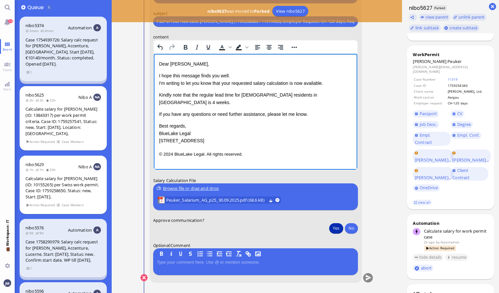
click at [338, 229] on button "Yes" at bounding box center [336, 228] width 14 height 10
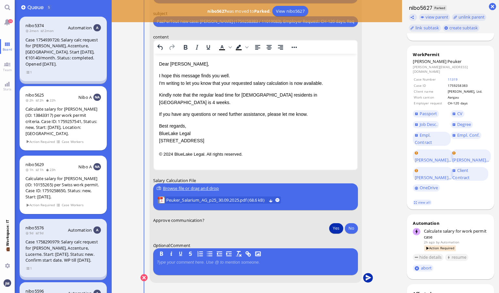
click at [369, 279] on button "submit" at bounding box center [368, 278] width 10 height 10
click at [447, 60] on span "Peuker" at bounding box center [454, 61] width 14 height 6
copy span "Peuker"
click at [8, 25] on link "26" at bounding box center [7, 22] width 15 height 15
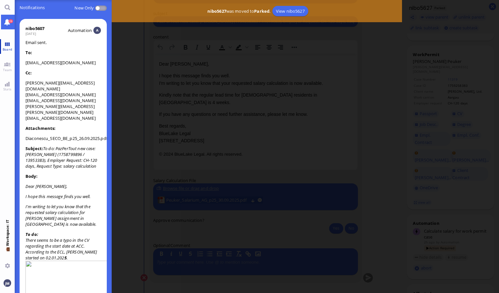
click at [12, 50] on span "Board" at bounding box center [7, 49] width 13 height 5
